Goal: Task Accomplishment & Management: Complete application form

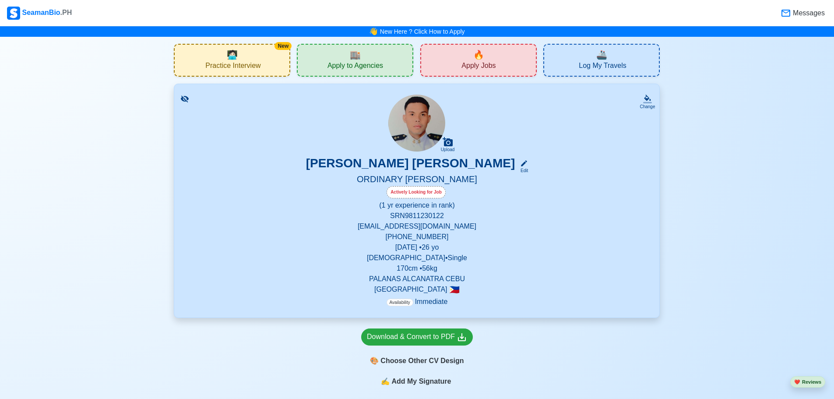
click at [503, 70] on div "🔥 Apply Jobs" at bounding box center [478, 60] width 116 height 33
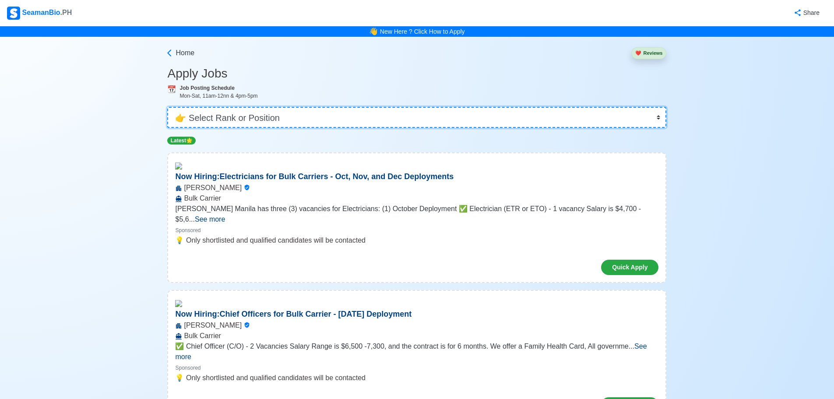
click at [289, 116] on select "👉 Select Rank or Position Master Chief Officer 2nd Officer 3rd Officer Junior O…" at bounding box center [416, 117] width 499 height 21
click at [248, 113] on select "👉 Select Rank or Position Master Chief Officer 2nd Officer 3rd Officer Junior O…" at bounding box center [416, 117] width 499 height 21
select select "Ordinary [PERSON_NAME]"
click at [170, 107] on select "👉 Select Rank or Position Master Chief Officer 2nd Officer 3rd Officer Junior O…" at bounding box center [416, 117] width 499 height 21
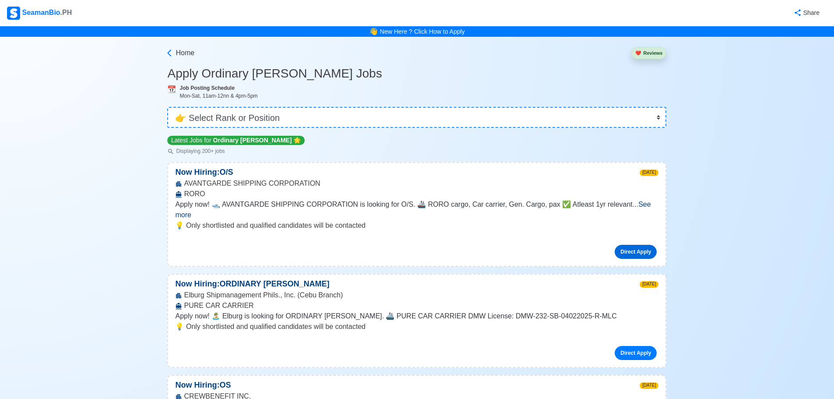
click at [629, 245] on link "Direct Apply" at bounding box center [636, 252] width 42 height 14
click at [627, 245] on link "Direct Apply" at bounding box center [636, 252] width 42 height 14
click at [640, 245] on link "Direct Apply" at bounding box center [636, 252] width 42 height 14
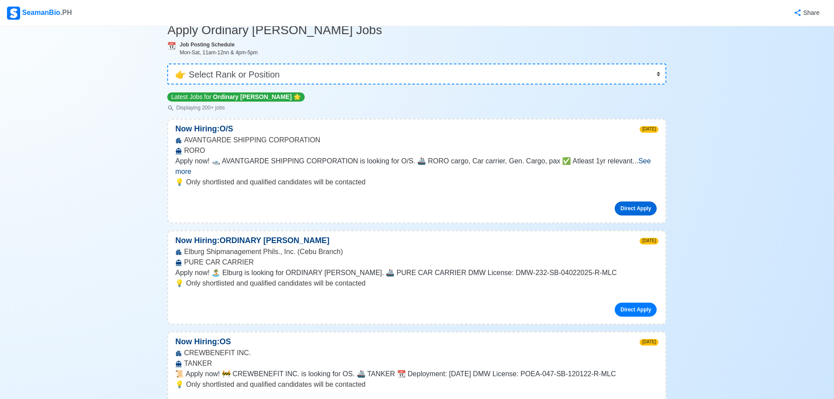
scroll to position [44, 0]
click at [648, 302] on link "Direct Apply" at bounding box center [636, 309] width 42 height 14
click at [649, 302] on link "Direct Apply" at bounding box center [636, 309] width 42 height 14
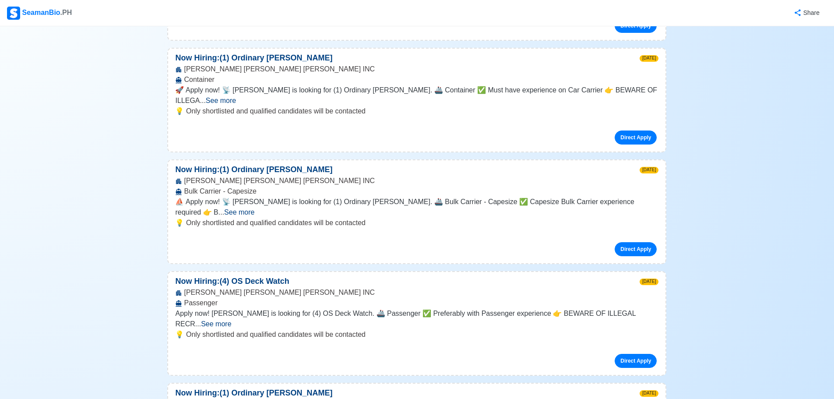
scroll to position [657, 0]
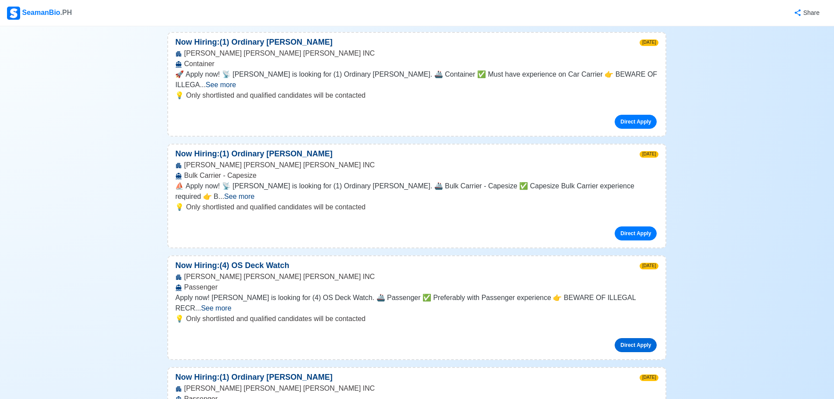
click at [629, 338] on link "Direct Apply" at bounding box center [636, 345] width 42 height 14
drag, startPoint x: 186, startPoint y: 235, endPoint x: 326, endPoint y: 232, distance: 139.7
click at [326, 271] on div "[PERSON_NAME] BELL [PERSON_NAME] INC Passenger" at bounding box center [416, 281] width 497 height 21
copy div "[PERSON_NAME] [PERSON_NAME] [PERSON_NAME] INC"
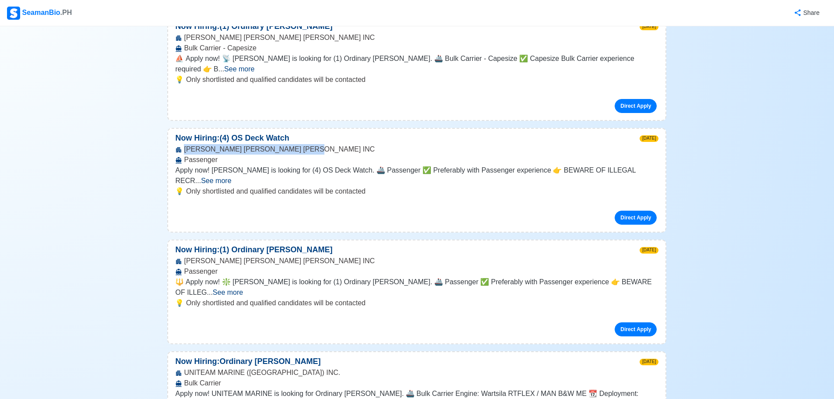
scroll to position [788, 0]
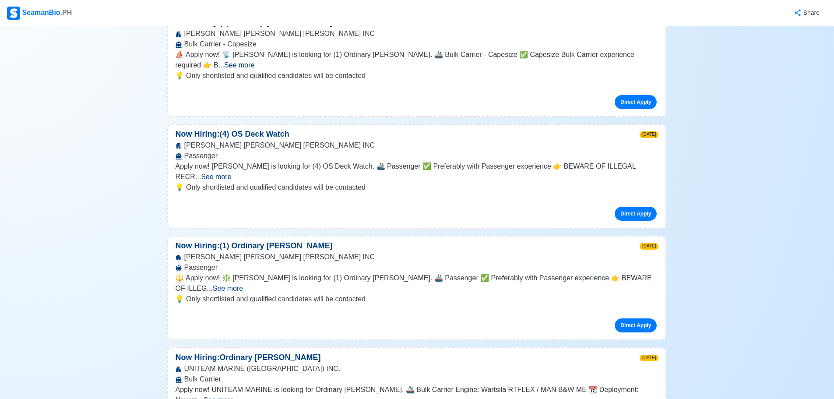
click at [419, 294] on p "💡 Only shortlisted and qualified candidates will be contacted" at bounding box center [416, 299] width 483 height 11
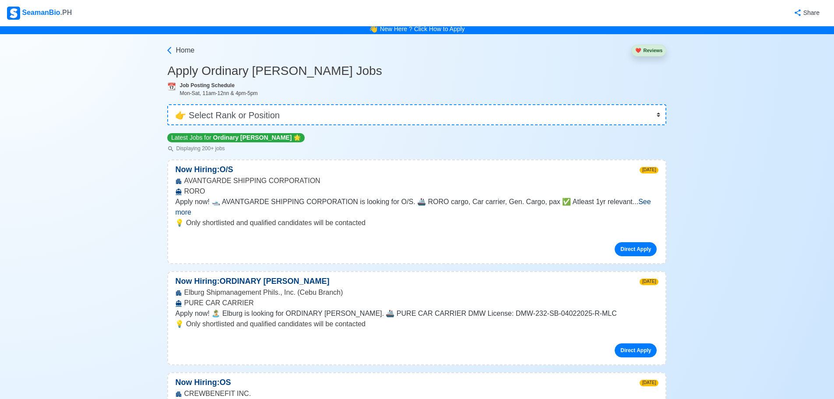
scroll to position [0, 0]
